Goal: Information Seeking & Learning: Check status

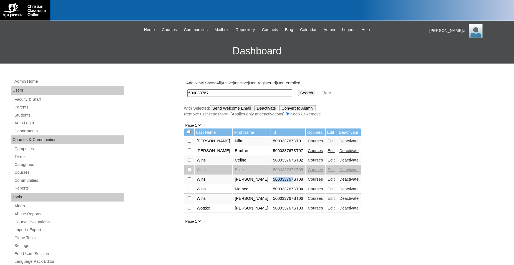
drag, startPoint x: 245, startPoint y: 183, endPoint x: 266, endPoint y: 185, distance: 20.3
click at [271, 184] on td "500033767ST08" at bounding box center [288, 179] width 34 height 9
copy td "500033767"
drag, startPoint x: 228, startPoint y: 94, endPoint x: 157, endPoint y: 95, distance: 70.7
click at [187, 95] on input "500033767" at bounding box center [239, 92] width 105 height 7
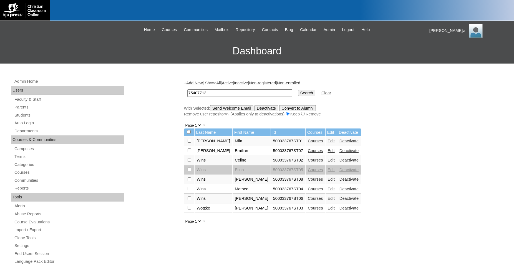
type input "75407713"
click at [298, 90] on input "Search" at bounding box center [306, 93] width 17 height 6
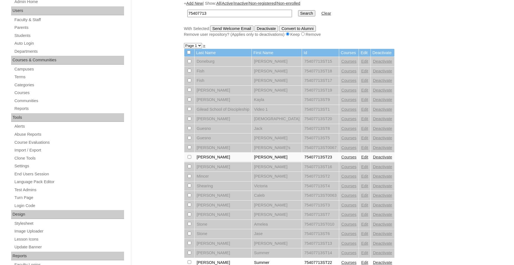
scroll to position [113, 0]
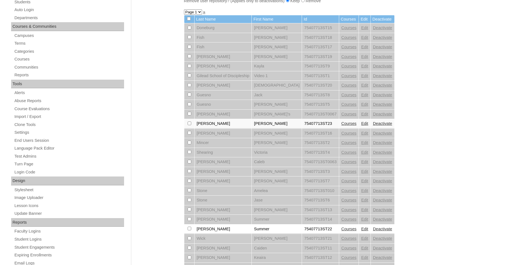
click at [341, 125] on link "Courses" at bounding box center [348, 123] width 15 height 4
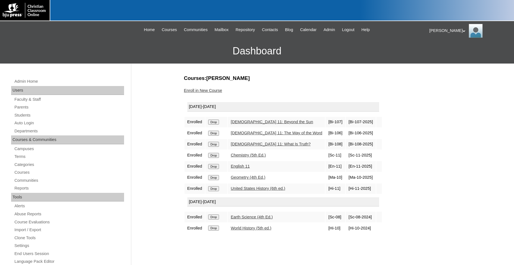
click at [470, 7] on div at bounding box center [257, 10] width 514 height 21
